Goal: Information Seeking & Learning: Learn about a topic

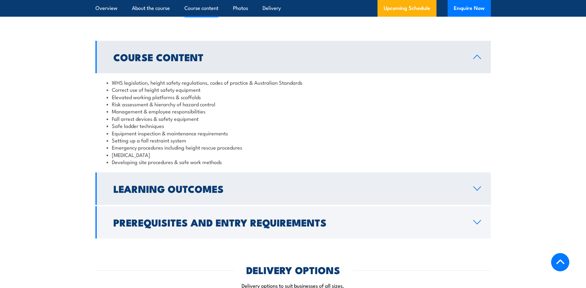
scroll to position [497, 0]
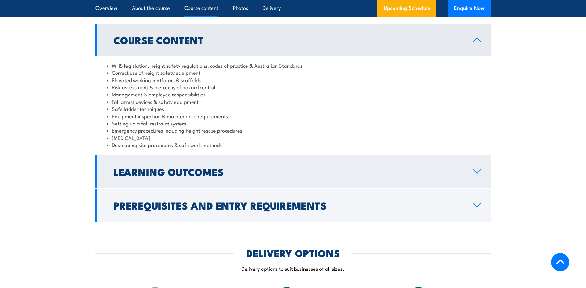
click at [263, 173] on h2 "Learning Outcomes" at bounding box center [288, 171] width 350 height 9
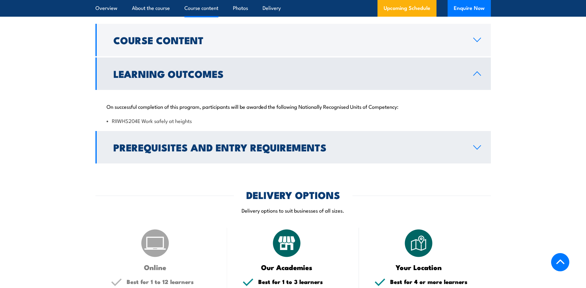
click at [272, 155] on link "Prerequisites and Entry Requirements" at bounding box center [294, 147] width 396 height 32
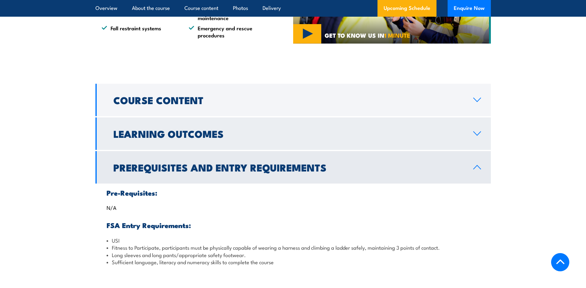
scroll to position [435, 0]
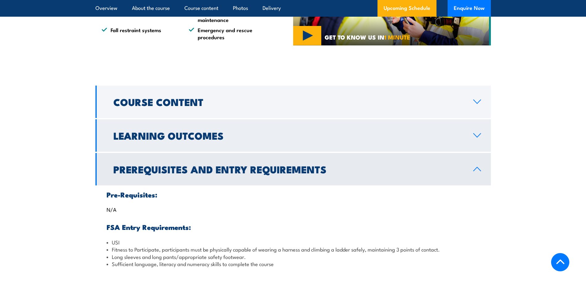
click at [235, 119] on link "Learning Outcomes" at bounding box center [294, 135] width 396 height 32
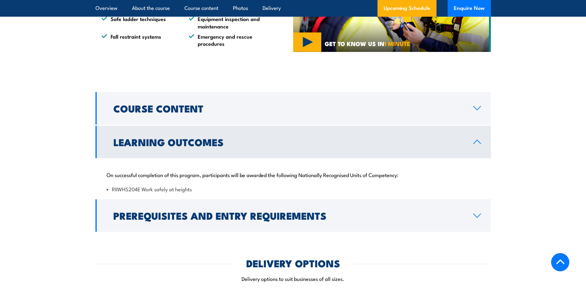
scroll to position [433, 0]
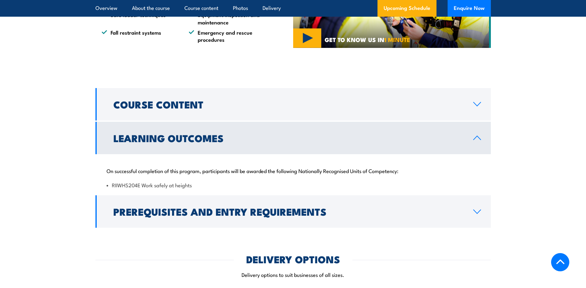
click at [202, 134] on h2 "Learning Outcomes" at bounding box center [288, 138] width 350 height 9
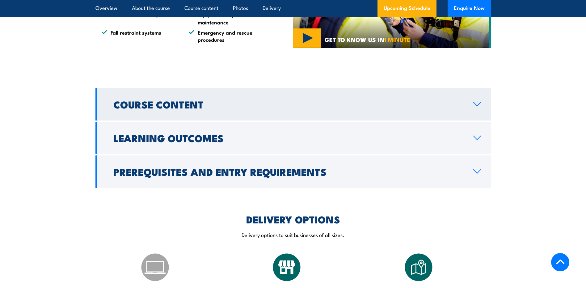
click at [202, 107] on h2 "Course Content" at bounding box center [288, 104] width 350 height 9
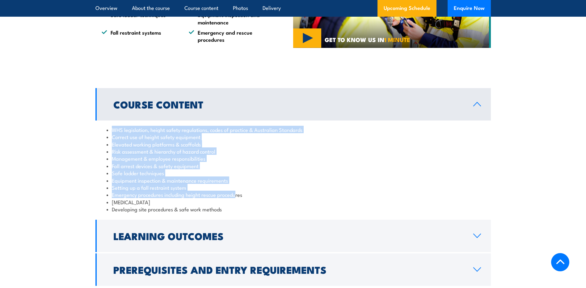
drag, startPoint x: 113, startPoint y: 130, endPoint x: 237, endPoint y: 194, distance: 138.8
click at [237, 194] on ul "WHS legislation, height safety regulations, codes of practice & Australian Stan…" at bounding box center [293, 169] width 373 height 87
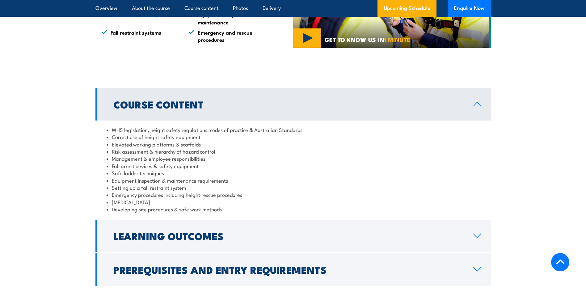
drag, startPoint x: 237, startPoint y: 194, endPoint x: 234, endPoint y: 210, distance: 16.1
click at [234, 210] on li "Developing site procedures & safe work methods" at bounding box center [293, 209] width 373 height 7
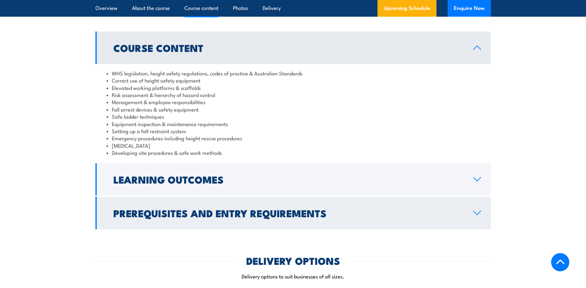
scroll to position [495, 0]
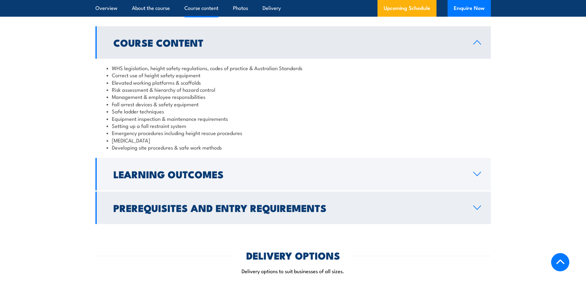
click at [294, 212] on h2 "Prerequisites and Entry Requirements" at bounding box center [288, 207] width 350 height 9
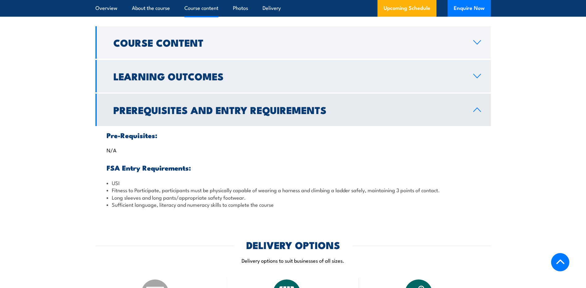
click at [249, 74] on h2 "Learning Outcomes" at bounding box center [288, 76] width 350 height 9
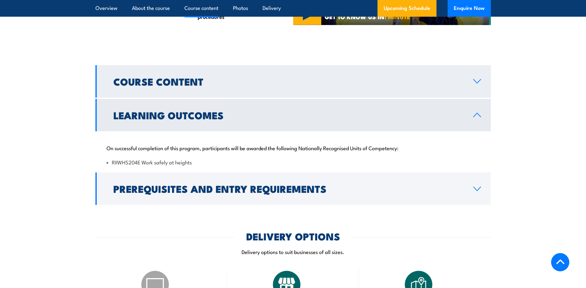
scroll to position [453, 0]
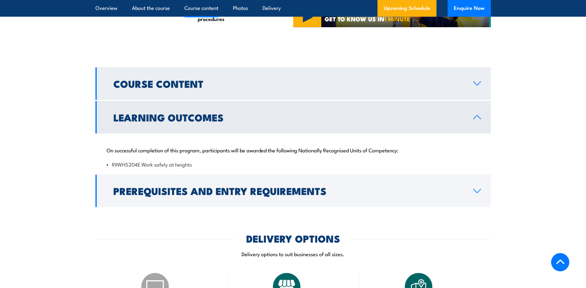
click at [244, 85] on h2 "Course Content" at bounding box center [288, 83] width 350 height 9
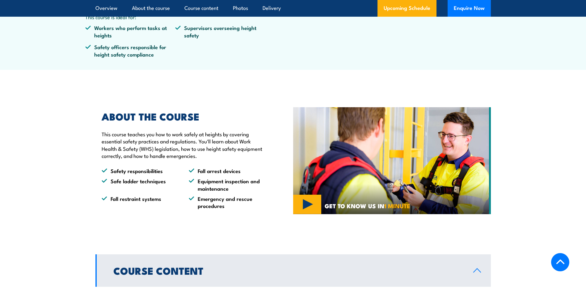
scroll to position [325, 0]
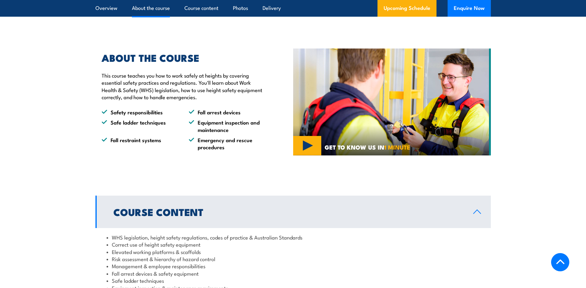
drag, startPoint x: 205, startPoint y: 110, endPoint x: 245, endPoint y: 112, distance: 40.2
click at [245, 112] on li "Fall arrest devices" at bounding box center [227, 111] width 76 height 7
drag, startPoint x: 245, startPoint y: 112, endPoint x: 218, endPoint y: 164, distance: 58.6
click at [218, 164] on div "ABOUT THE COURSE This course teaches you how to work safely at heights by cover…" at bounding box center [195, 102] width 198 height 129
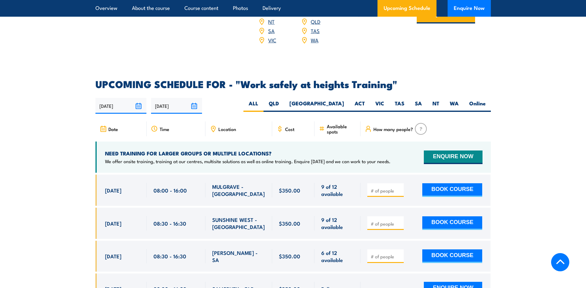
scroll to position [912, 0]
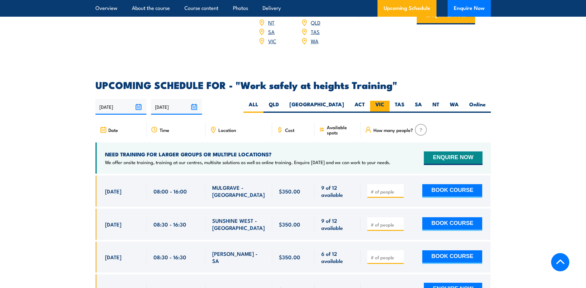
click at [385, 101] on label "VIC" at bounding box center [379, 107] width 19 height 12
click at [385, 101] on input "VIC" at bounding box center [387, 103] width 4 height 4
radio input "true"
